Goal: Task Accomplishment & Management: Use online tool/utility

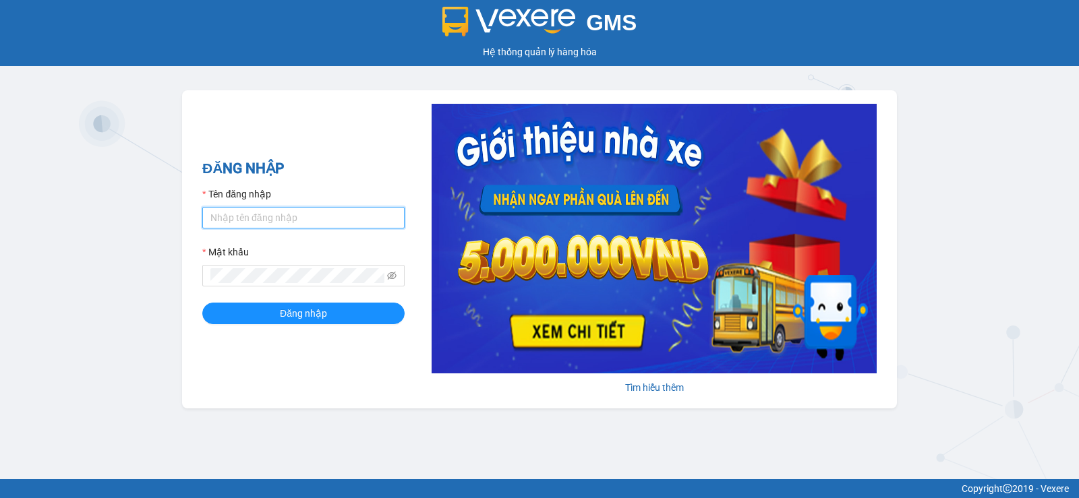
click at [222, 220] on input "Tên đăng nhập" at bounding box center [303, 218] width 202 height 22
type input "duy.thaochau"
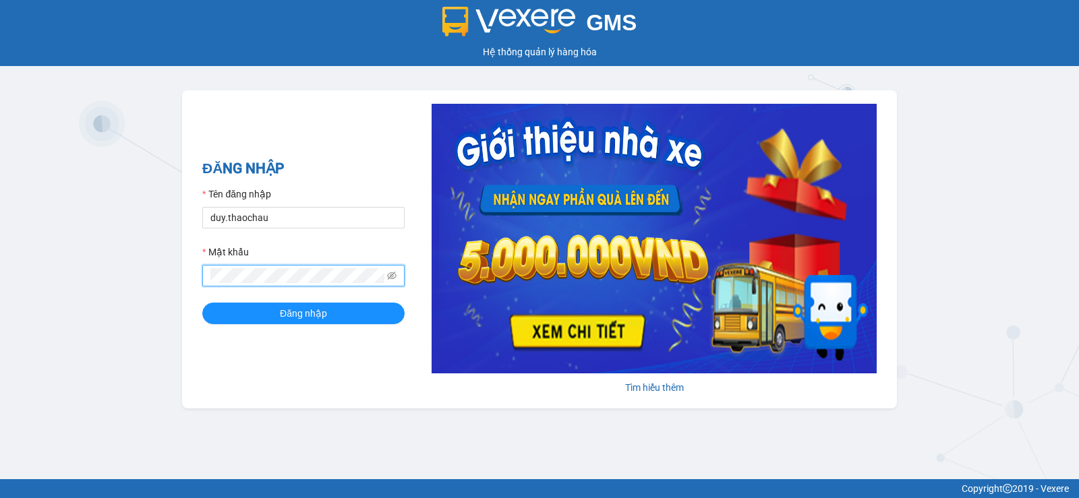
click at [202, 303] on button "Đăng nhập" at bounding box center [303, 314] width 202 height 22
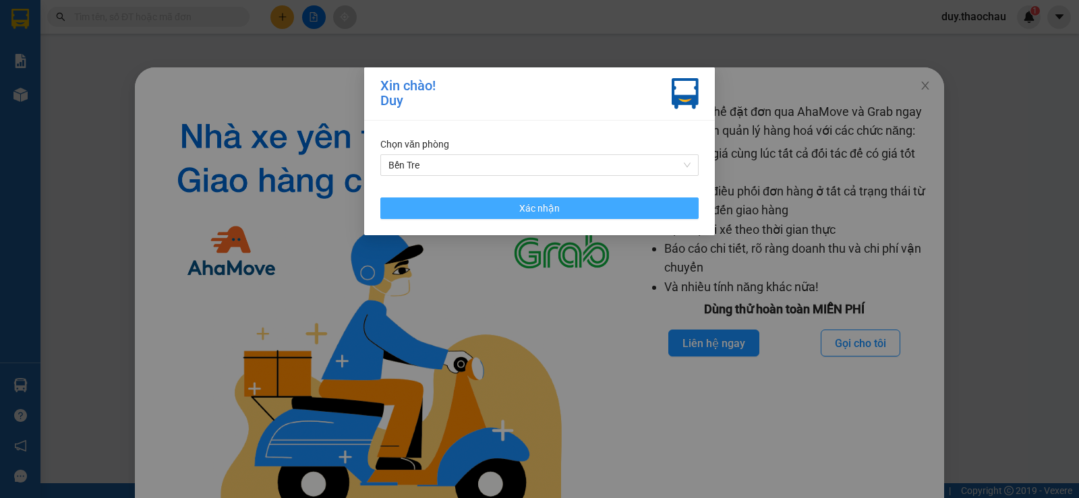
click at [613, 206] on button "Xác nhận" at bounding box center [539, 209] width 318 height 22
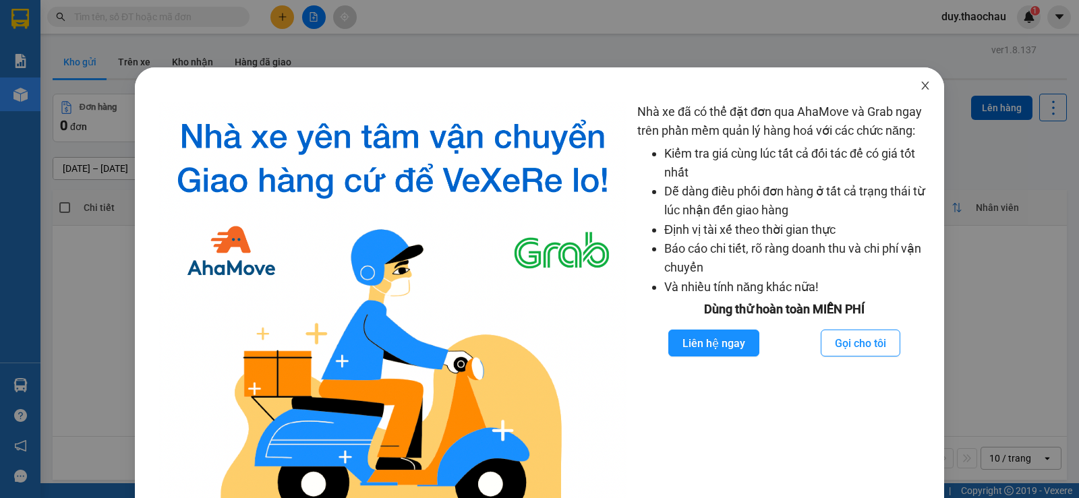
click at [920, 83] on icon "close" at bounding box center [925, 85] width 11 height 11
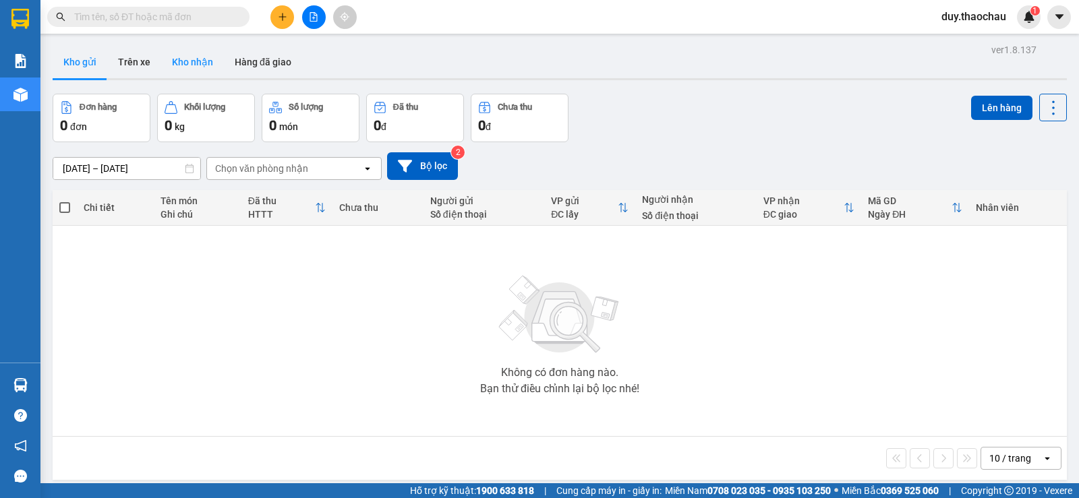
click at [191, 59] on button "Kho nhận" at bounding box center [192, 62] width 63 height 32
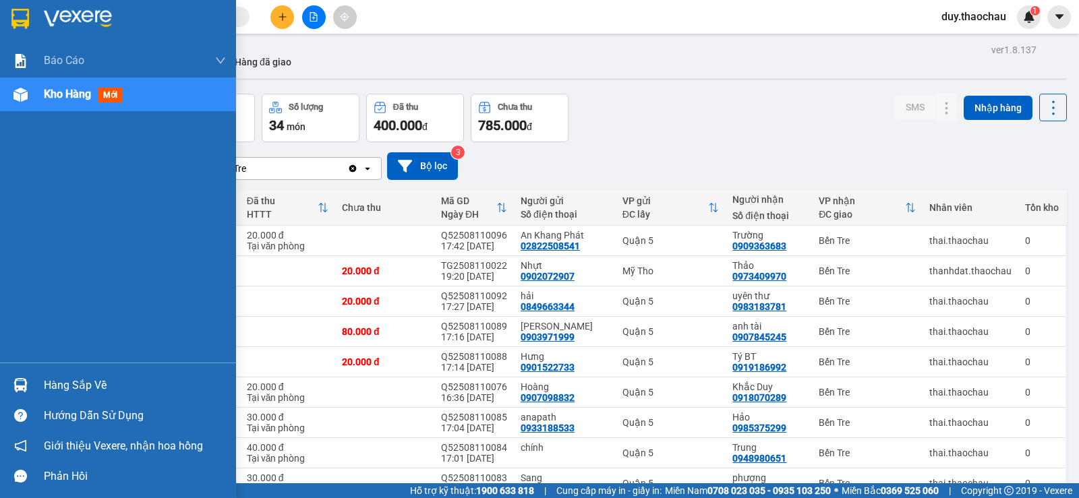
click at [86, 388] on div "Hàng sắp về" at bounding box center [135, 386] width 182 height 20
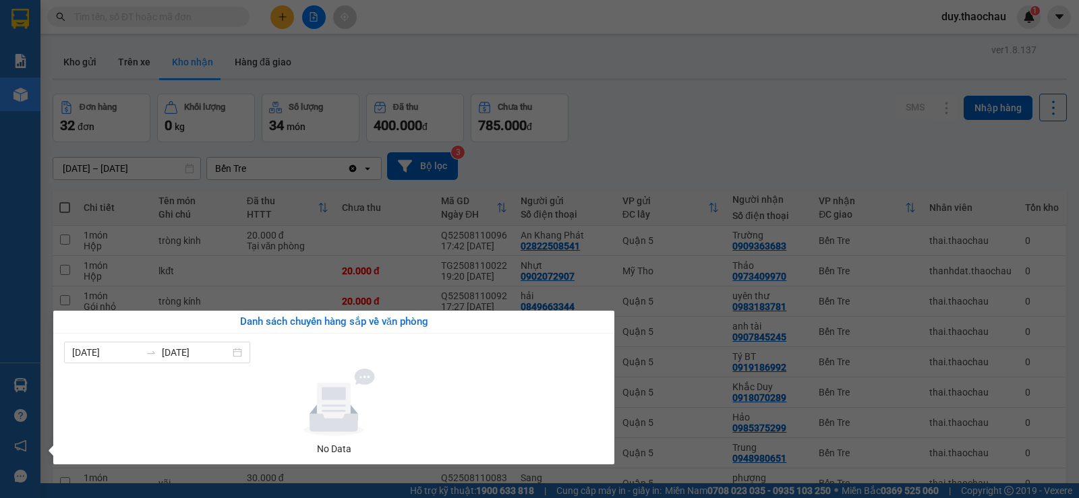
click at [614, 179] on section "Kết quả tìm kiếm ( 0 ) Bộ lọc No Data duy.thaochau 1 Báo cáo Báo cáo dòng tiền …" at bounding box center [539, 249] width 1079 height 498
